Goal: Task Accomplishment & Management: Manage account settings

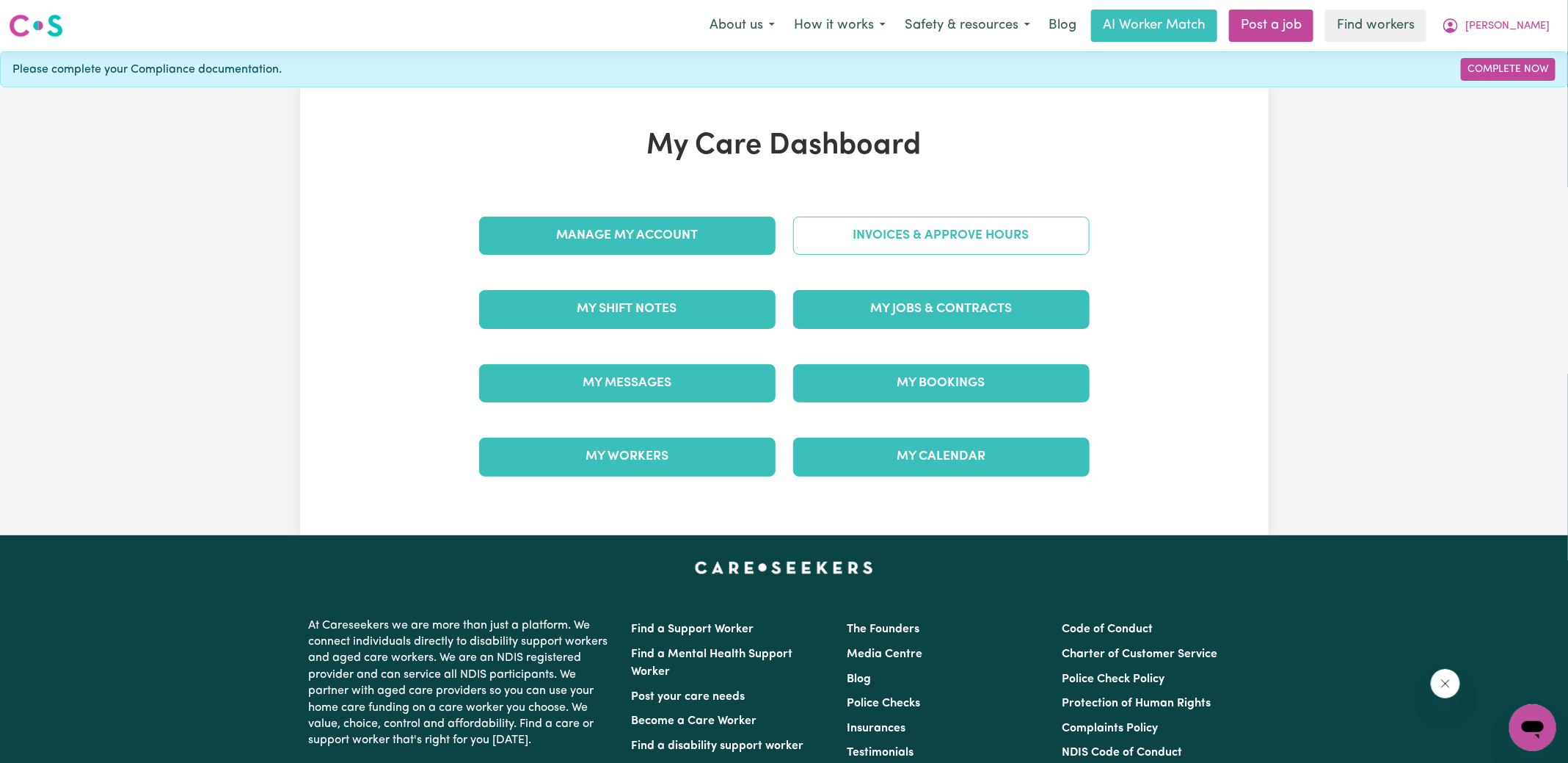
click at [804, 242] on link "Invoices & Approve Hours" at bounding box center [941, 236] width 296 height 38
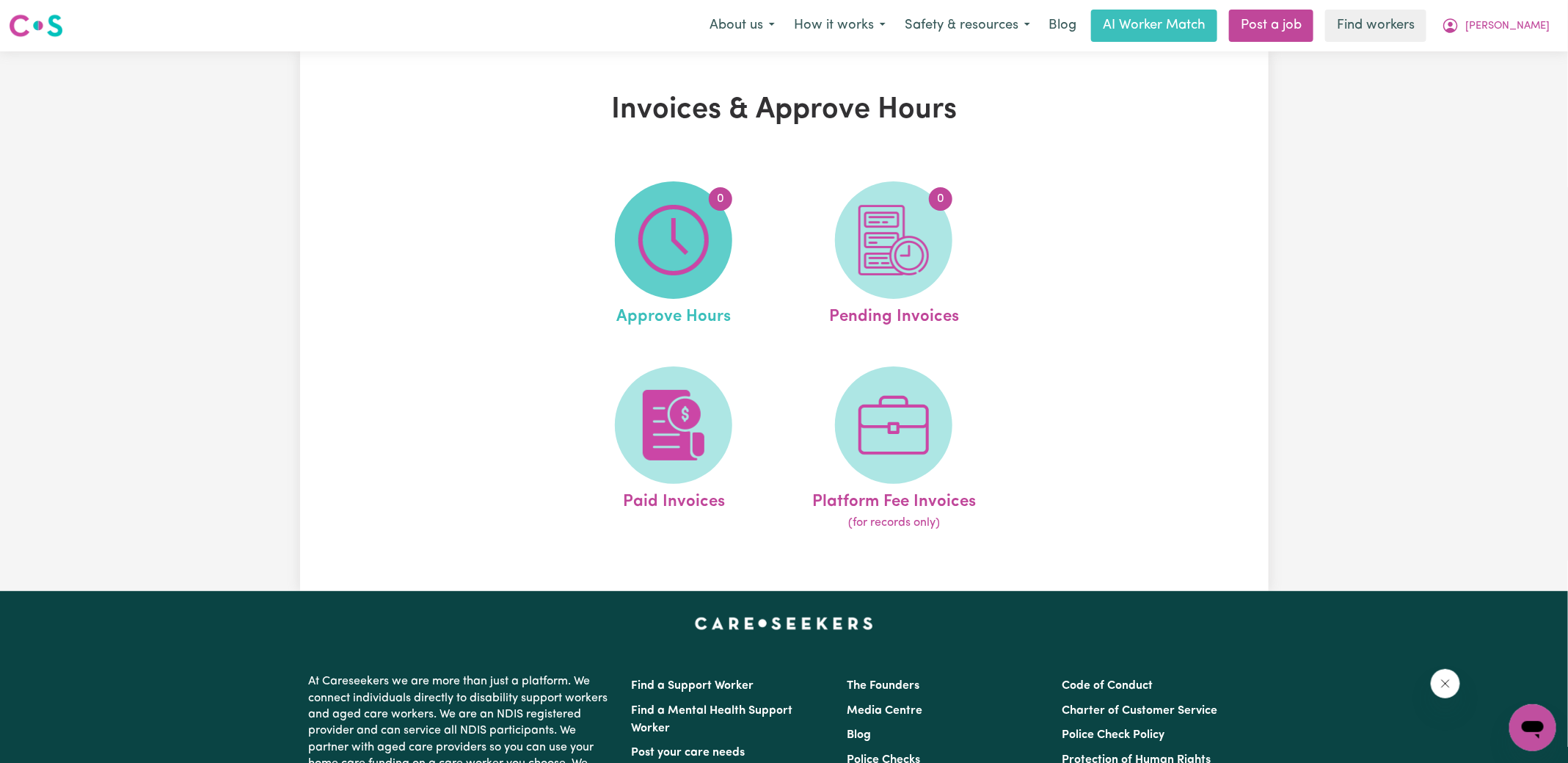
click at [663, 248] on img at bounding box center [673, 240] width 71 height 71
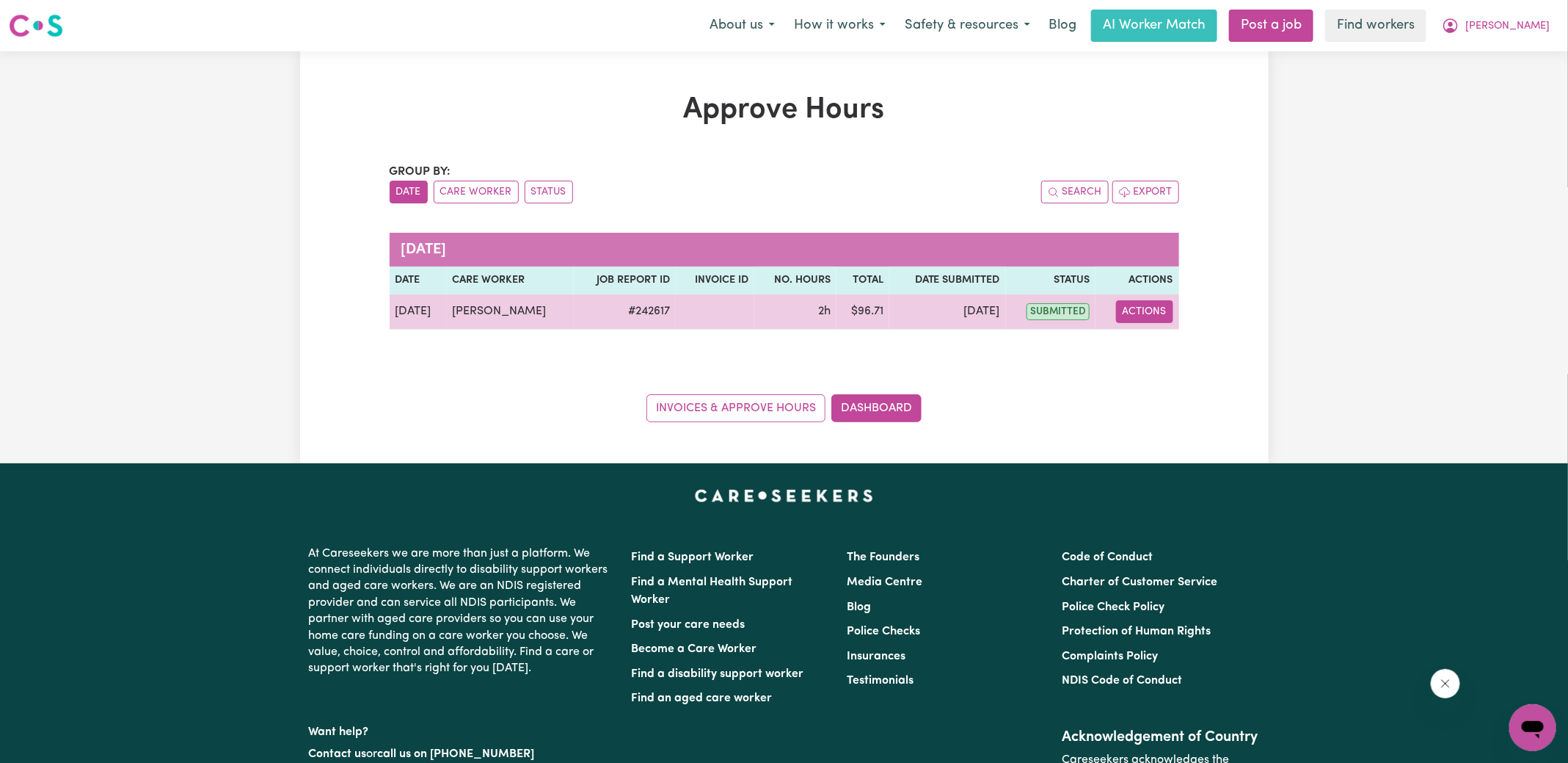
click at [1149, 311] on button "Actions" at bounding box center [1144, 312] width 57 height 23
click at [1170, 347] on link "View Job Report" at bounding box center [1181, 346] width 125 height 30
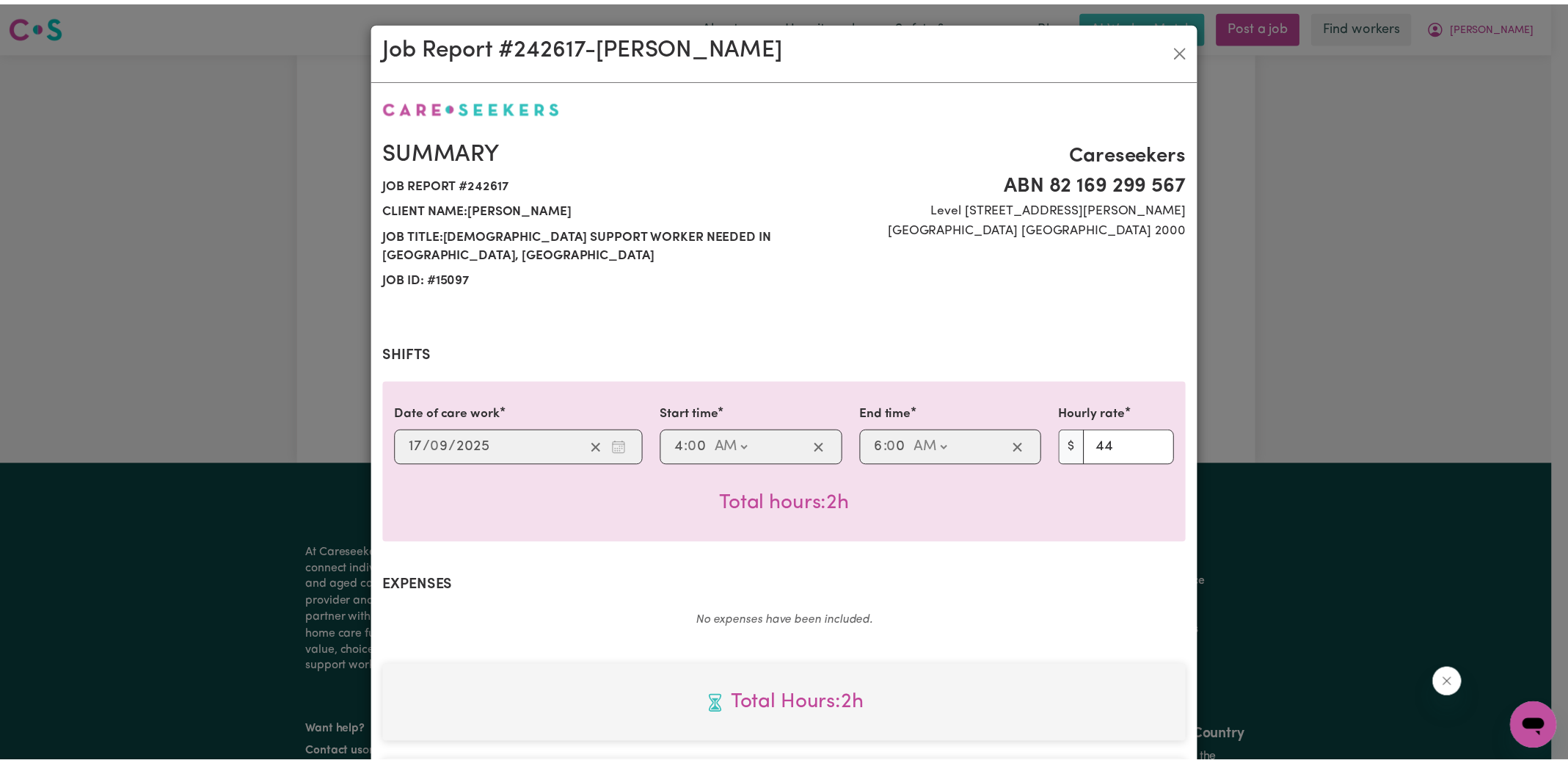
scroll to position [367, 0]
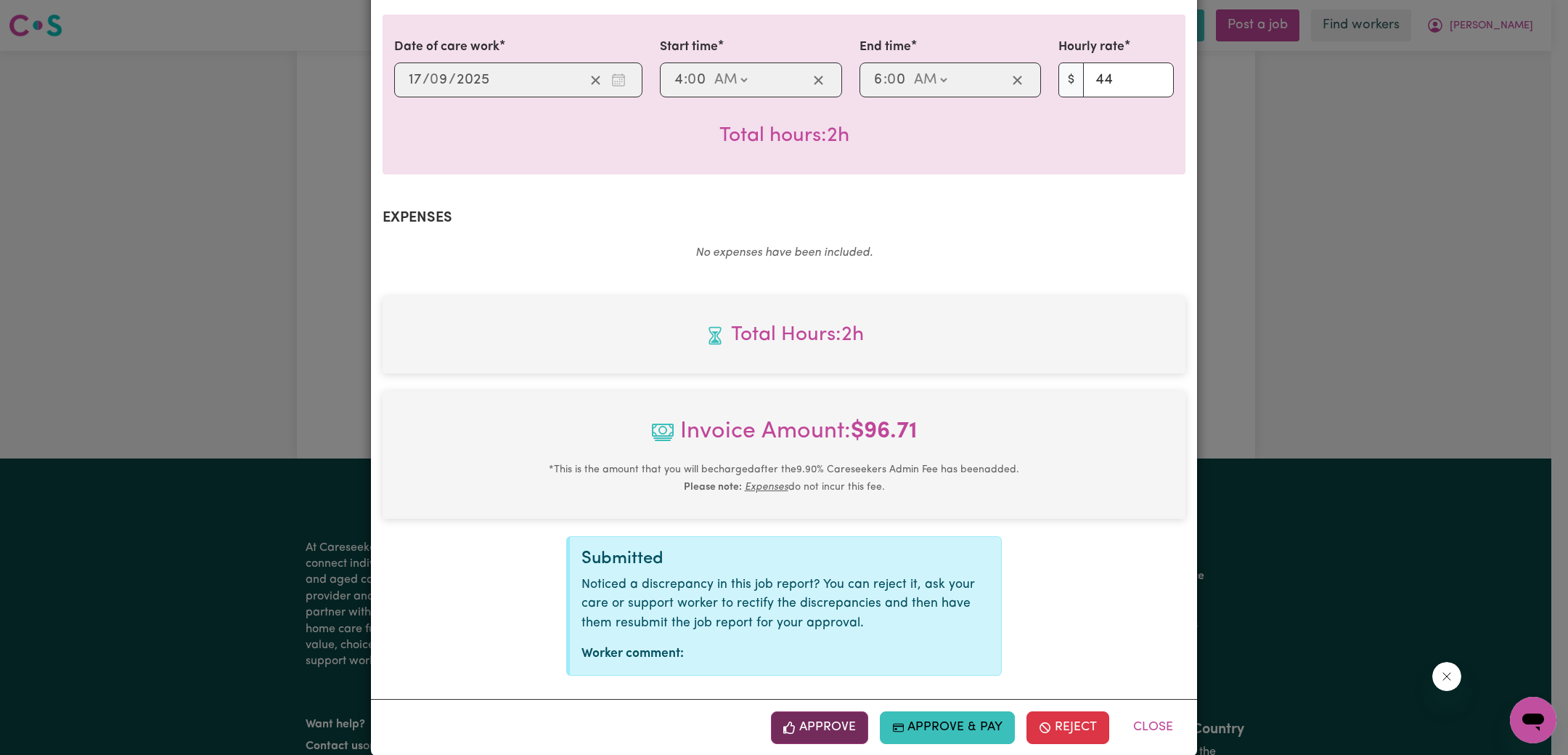
click at [843, 711] on button "Approve" at bounding box center [819, 726] width 97 height 32
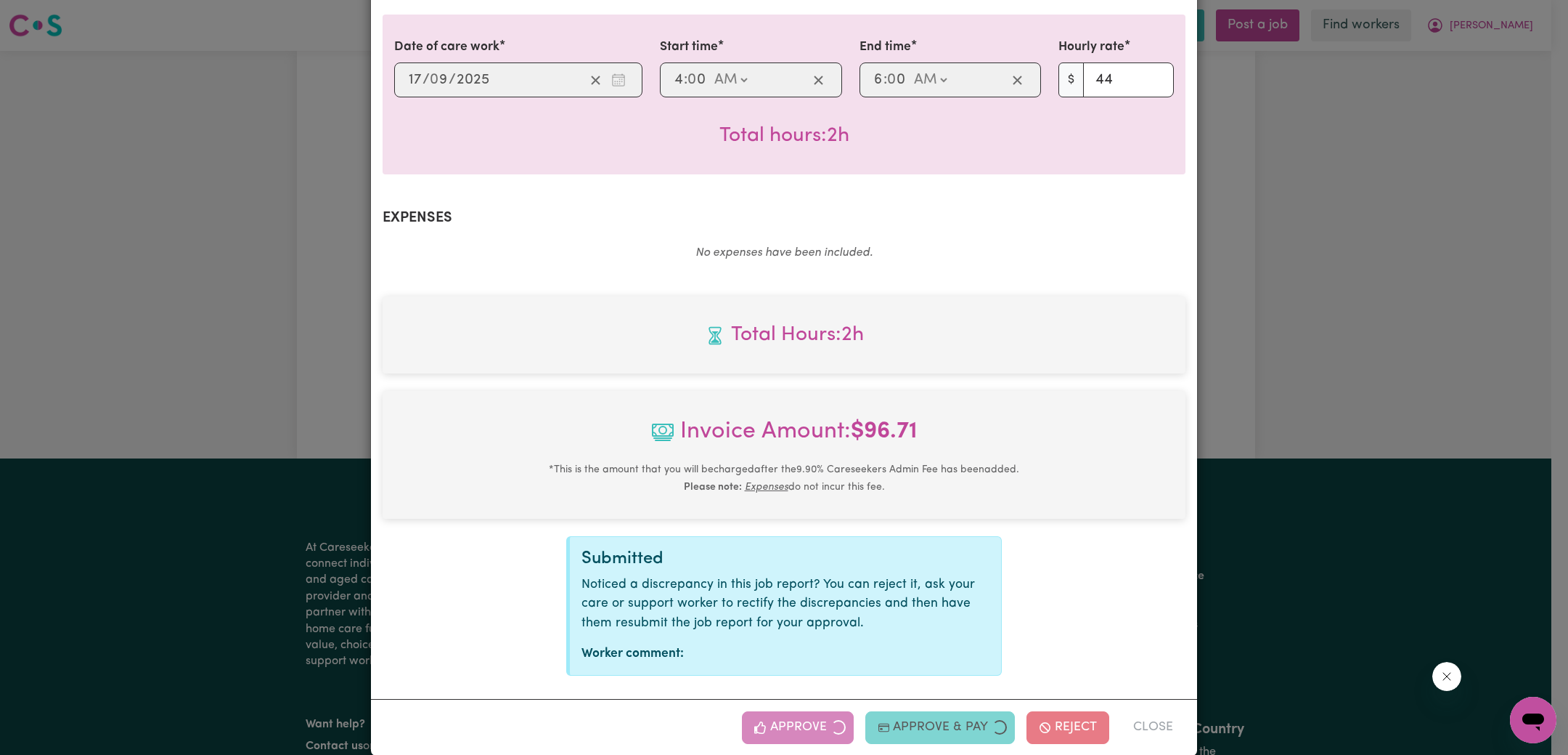
click at [1378, 373] on div "Job Report # 242617 - Chanjun He Summary Job report # 242617 Client name: [PERS…" at bounding box center [784, 378] width 1568 height 755
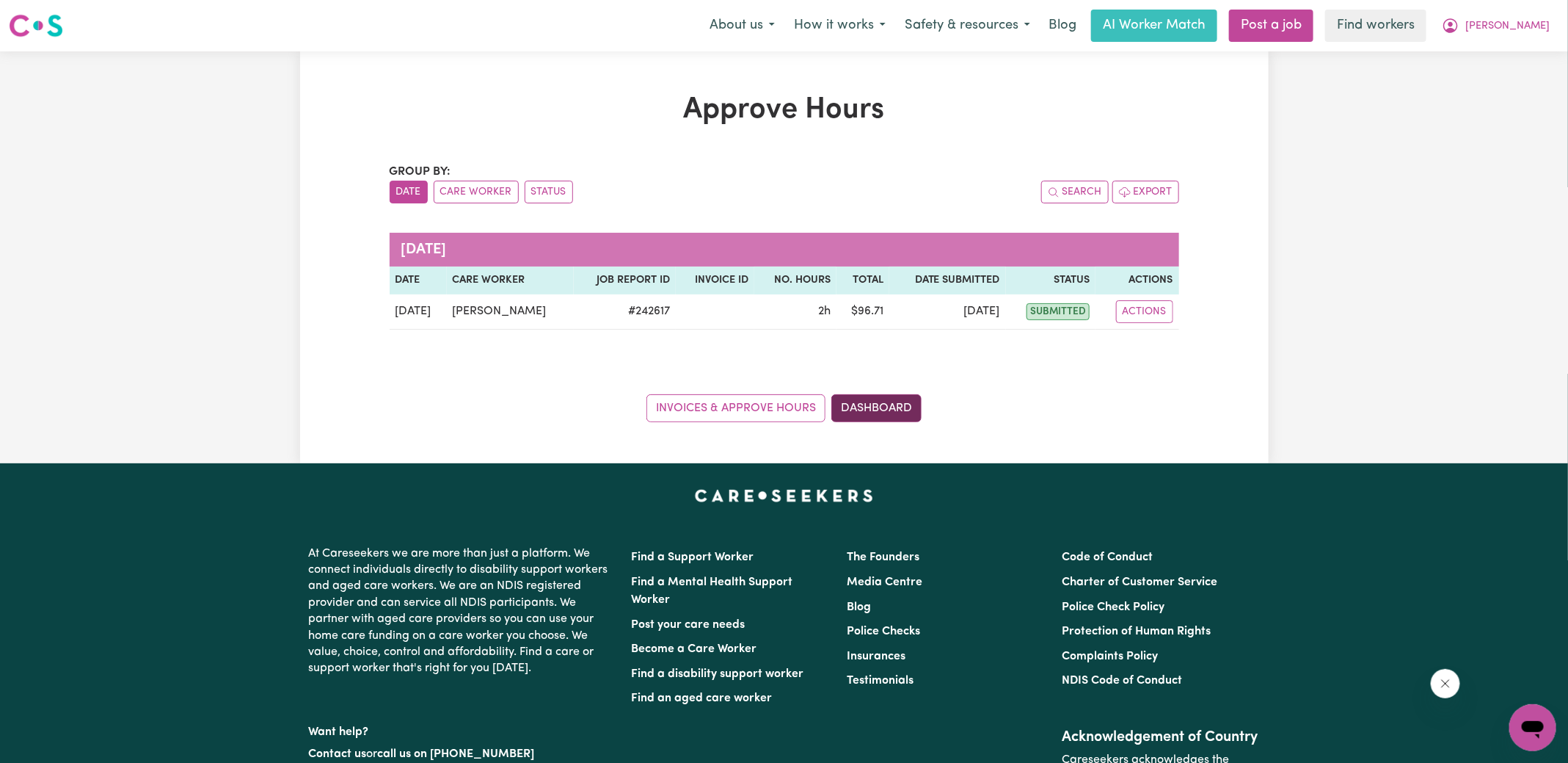
click at [896, 410] on link "Dashboard" at bounding box center [876, 409] width 90 height 28
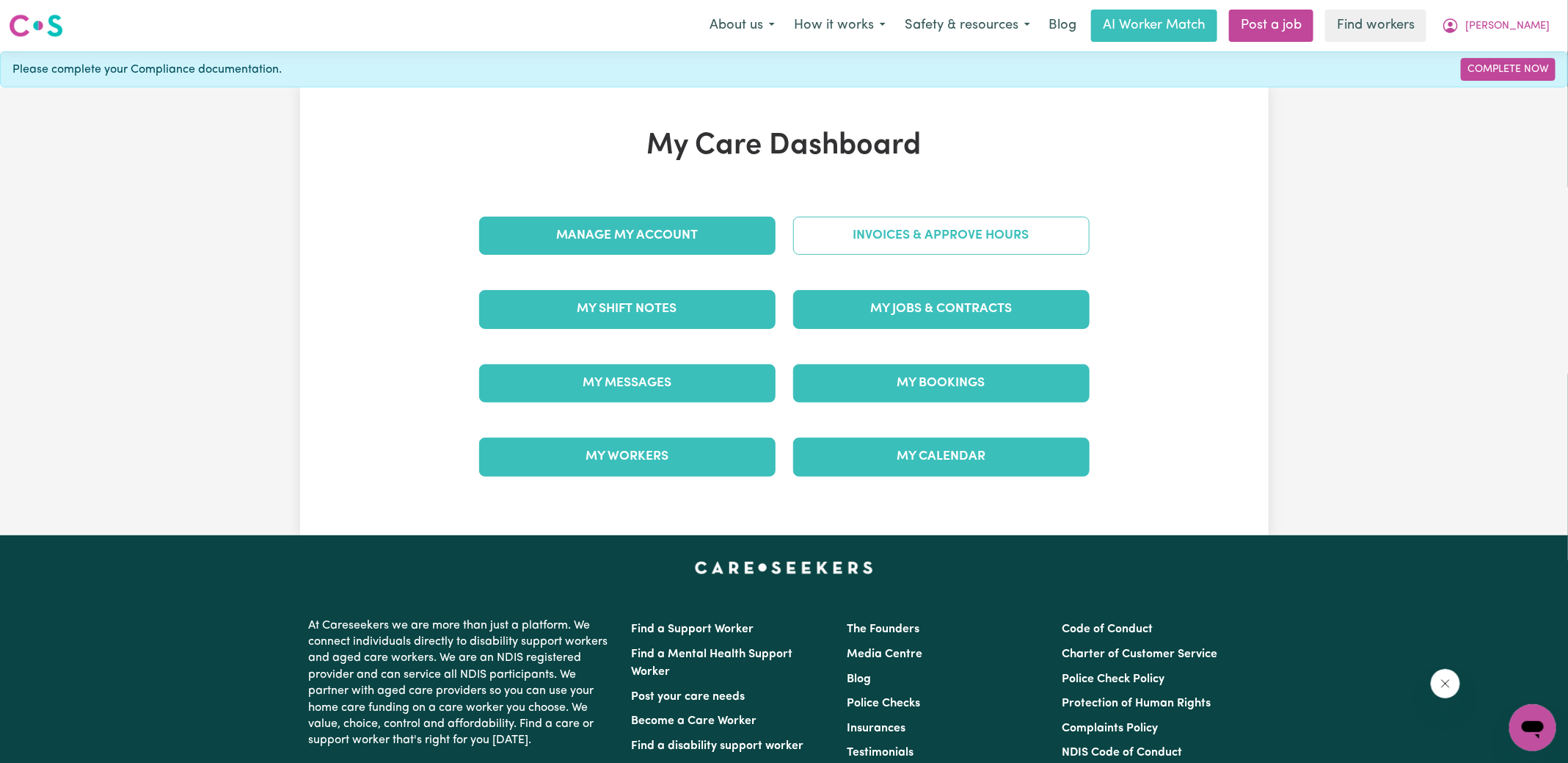
click at [914, 239] on link "Invoices & Approve Hours" at bounding box center [941, 236] width 296 height 38
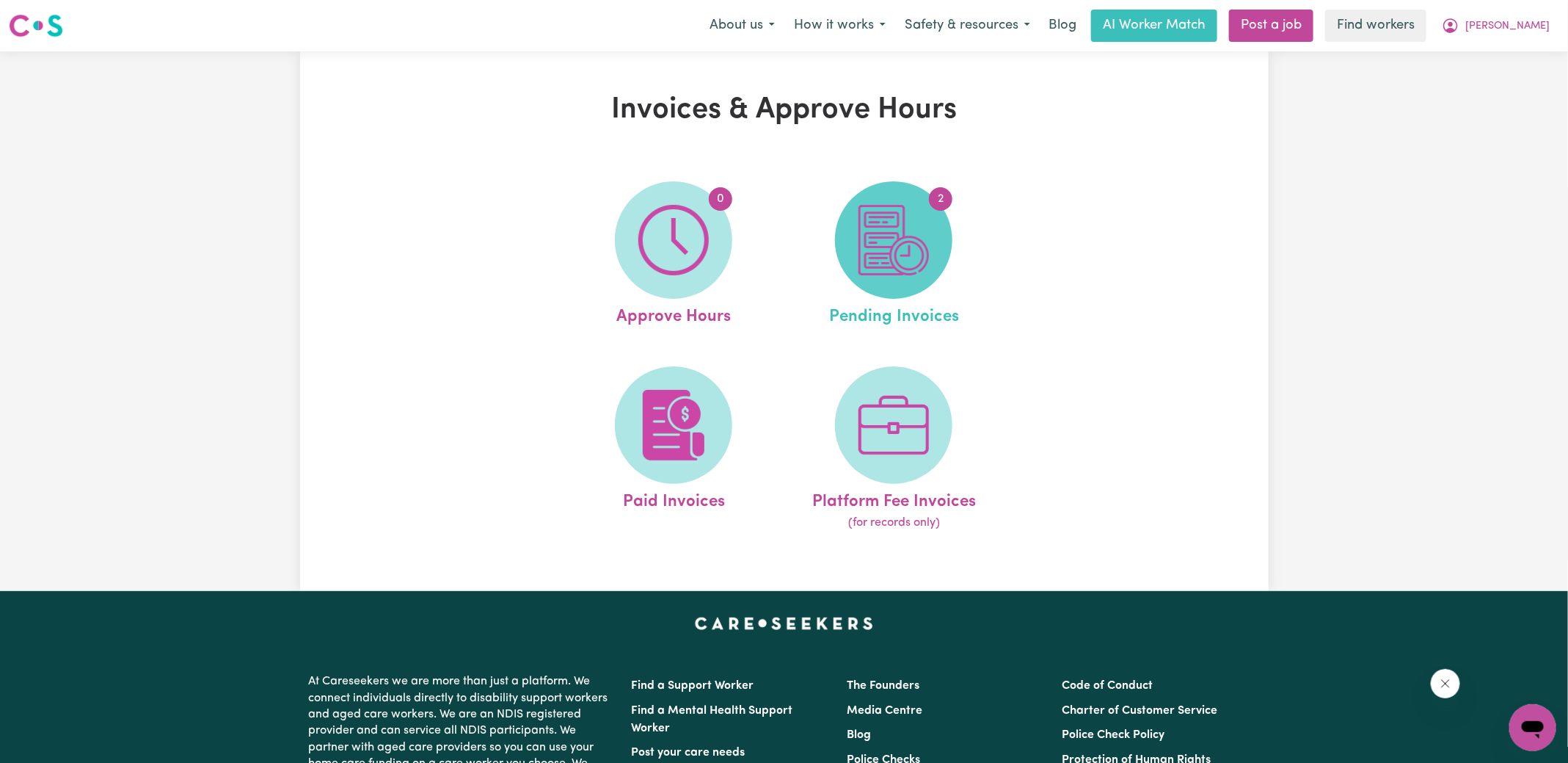
drag, startPoint x: 914, startPoint y: 239, endPoint x: 919, endPoint y: 259, distance: 20.6
click at [919, 259] on img at bounding box center [894, 240] width 71 height 71
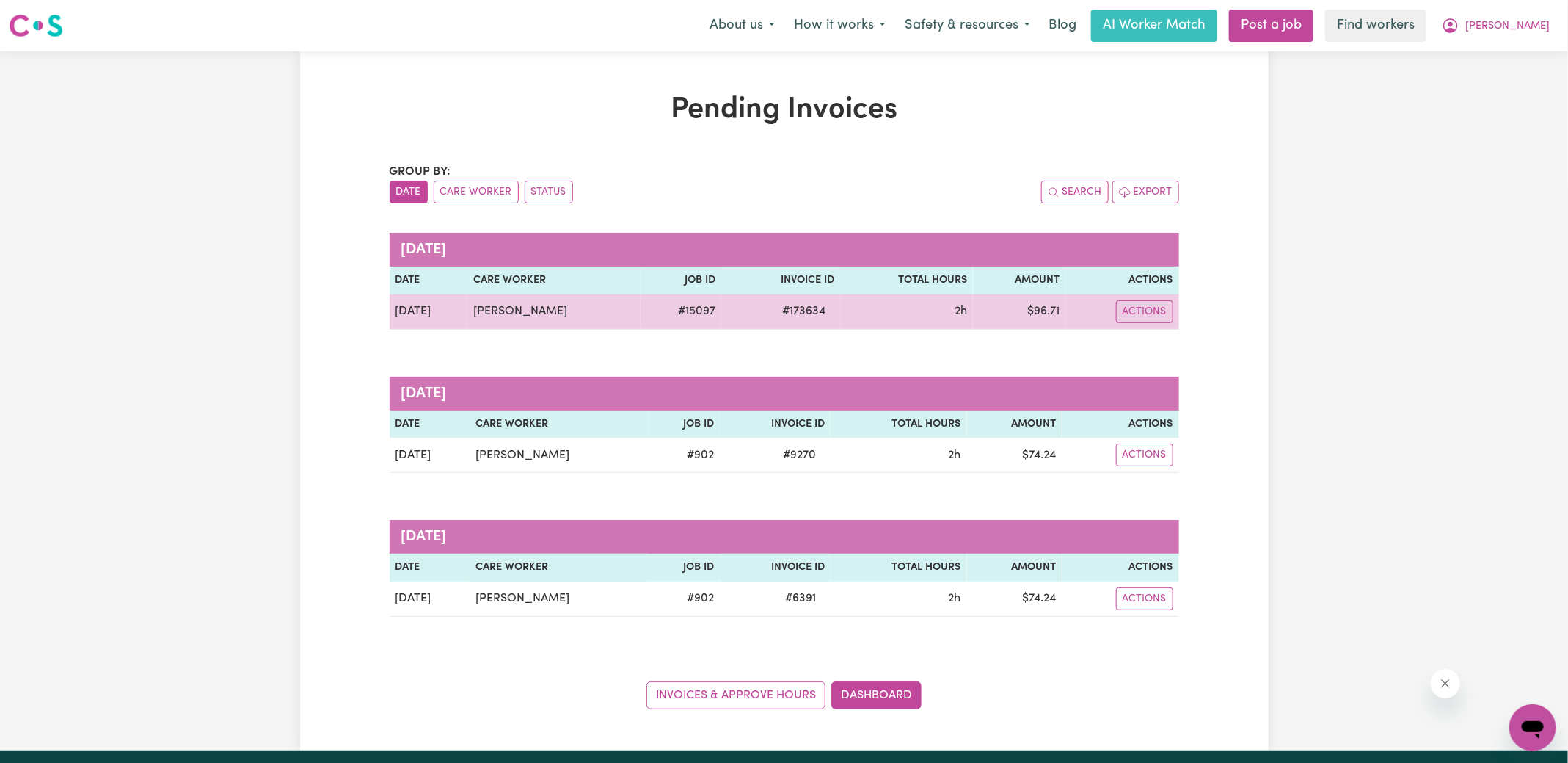
click at [792, 313] on span "# 173634" at bounding box center [805, 312] width 61 height 18
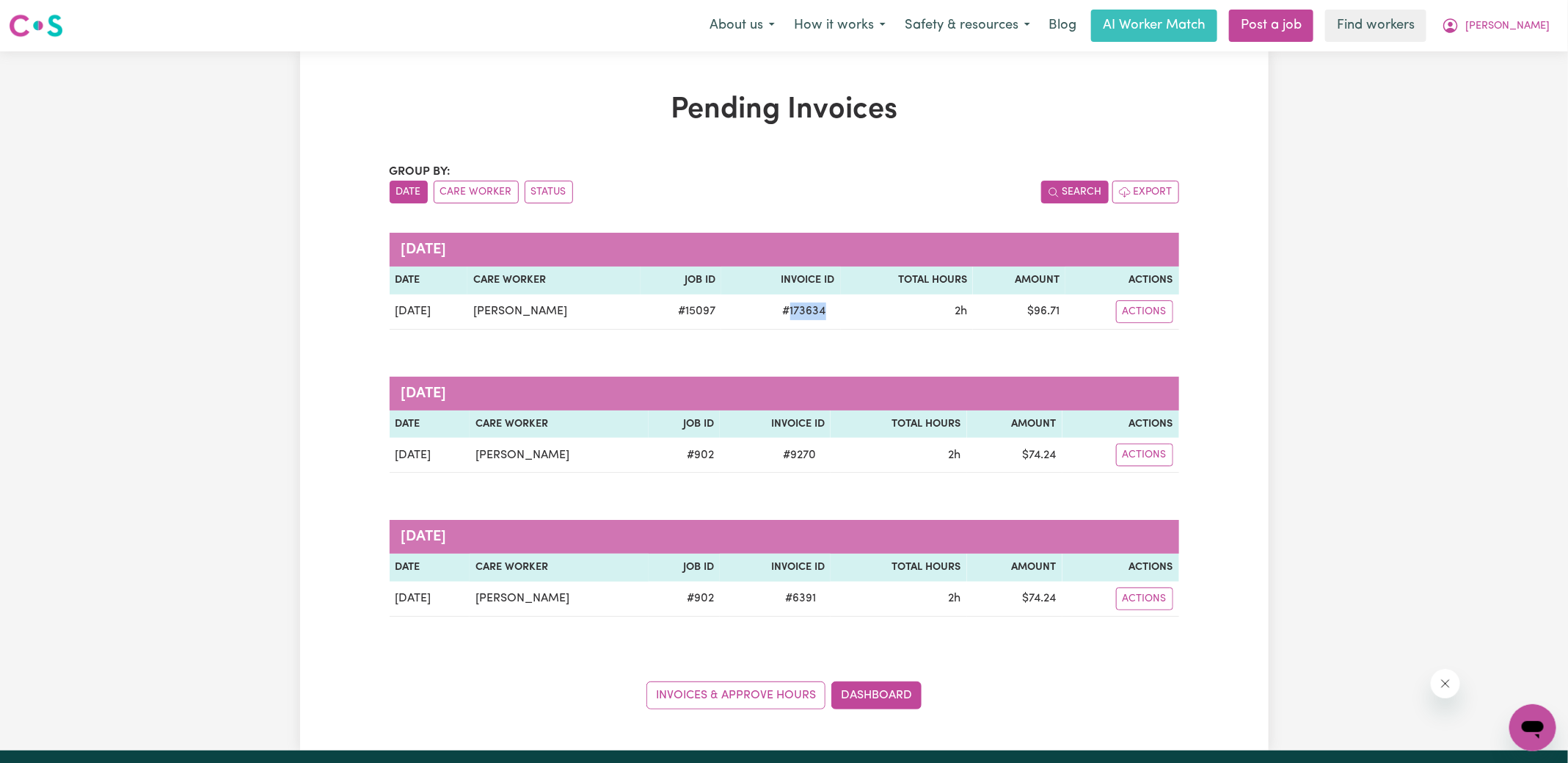
copy span "173634"
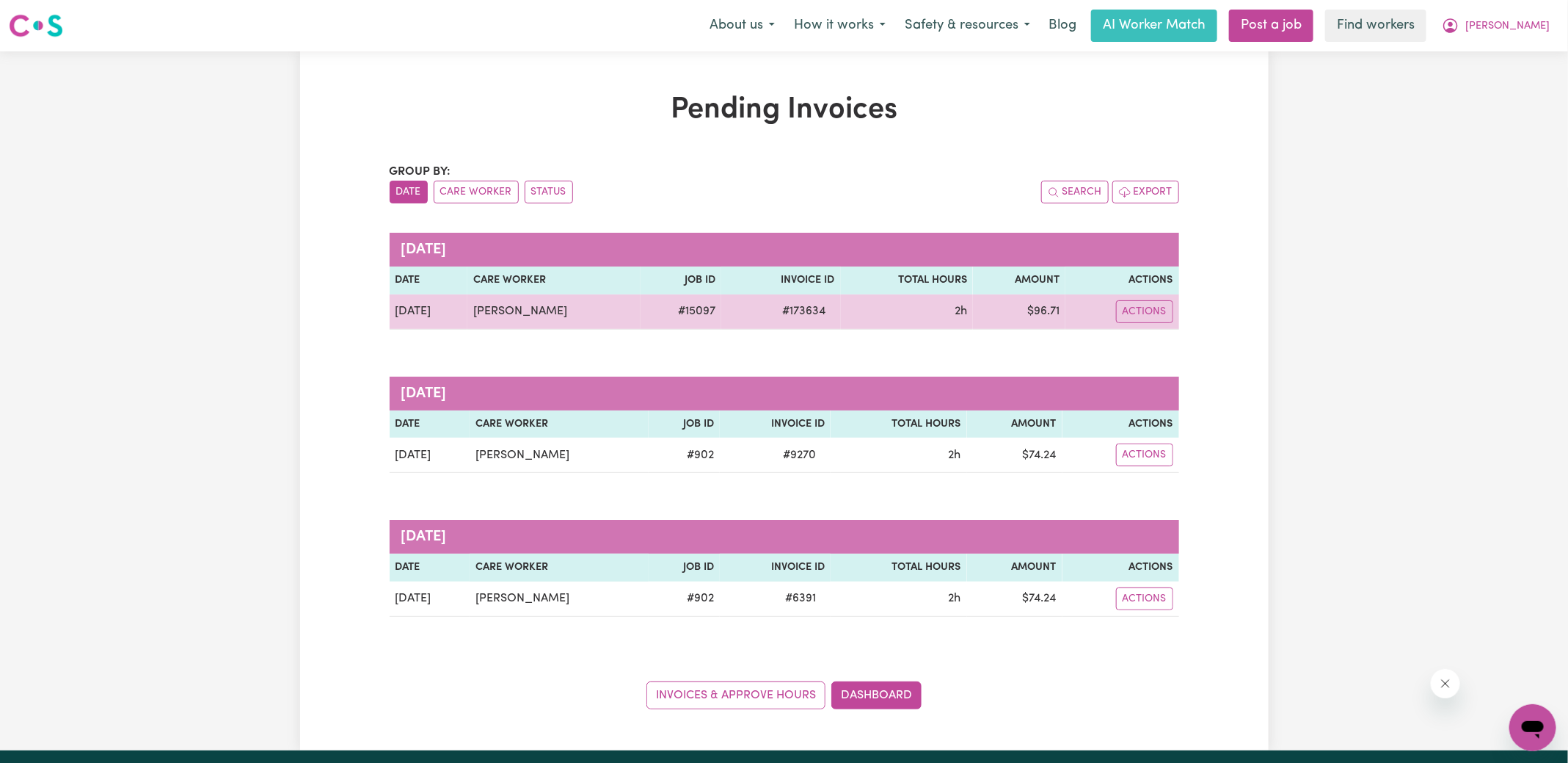
click at [1044, 302] on td "$ 96.71" at bounding box center [1020, 312] width 93 height 35
click at [1047, 307] on td "$ 96.71" at bounding box center [1020, 312] width 93 height 35
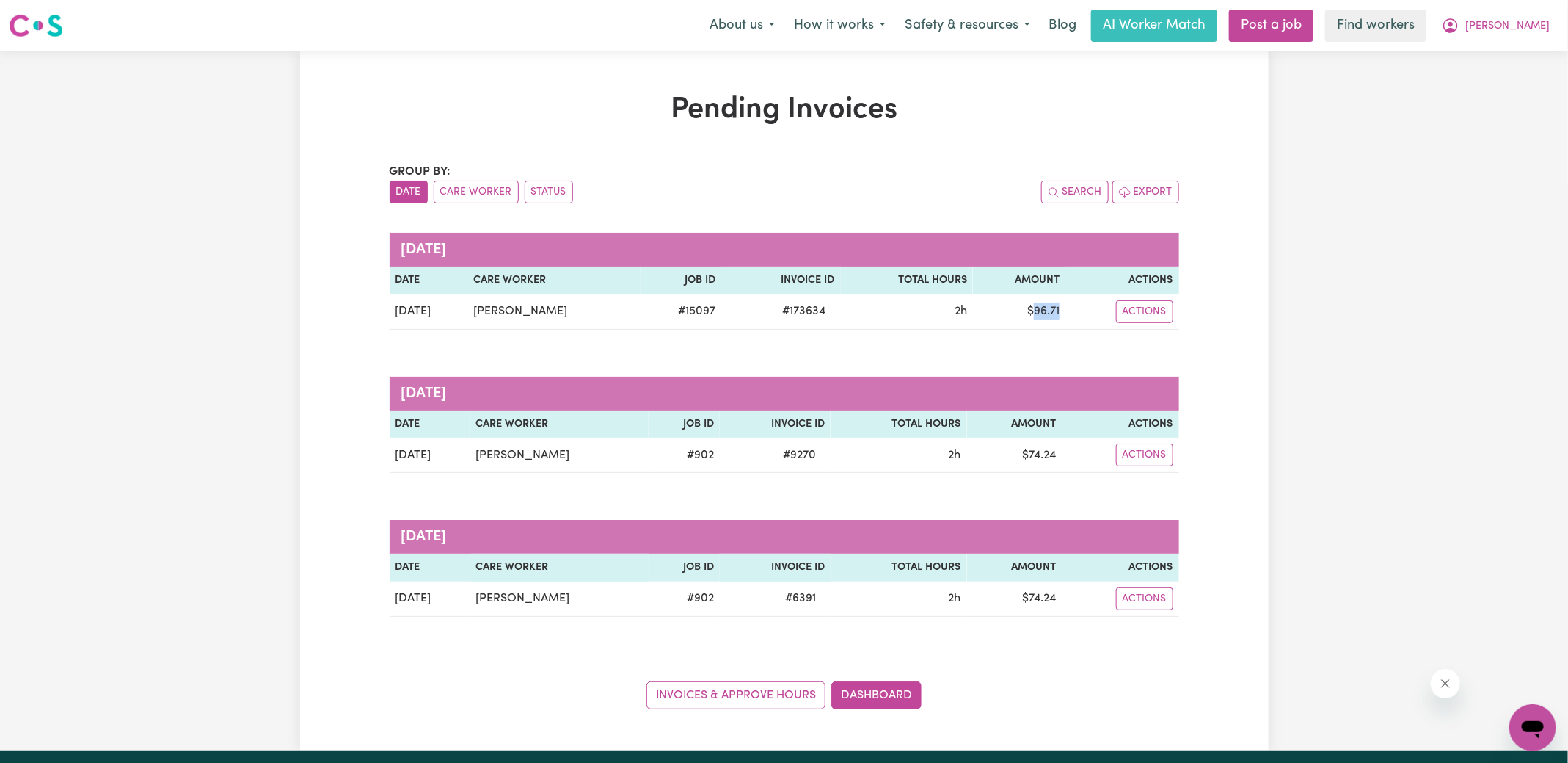
copy td "96.71"
